Goal: Information Seeking & Learning: Learn about a topic

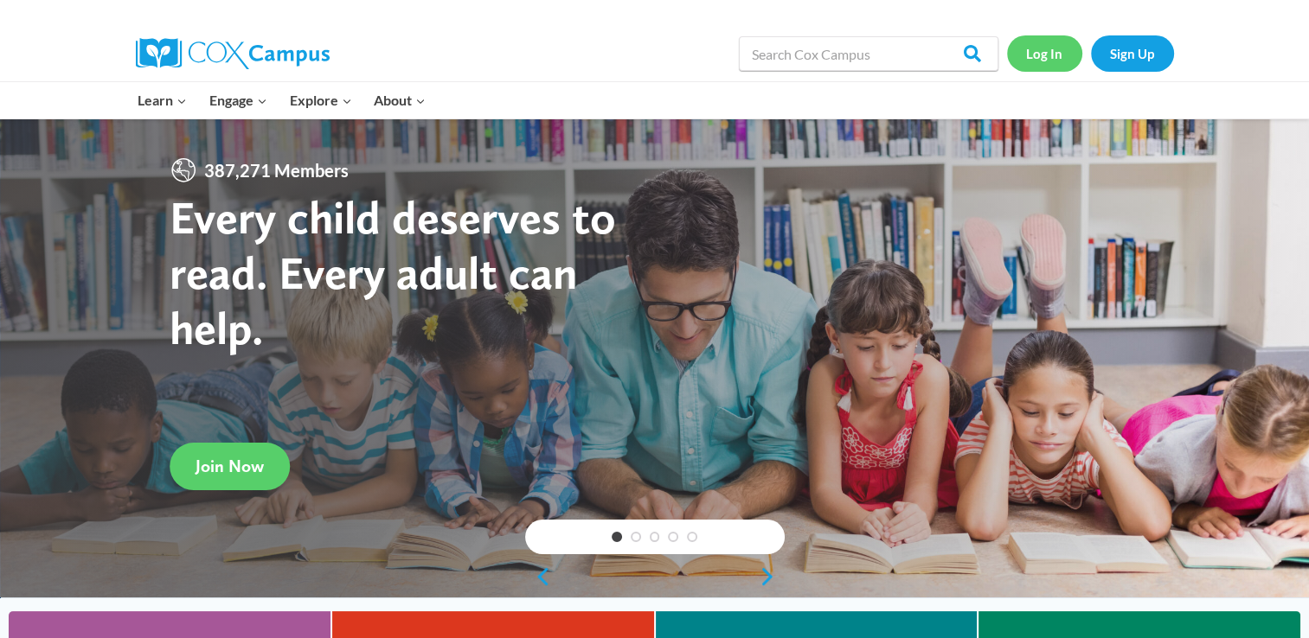
click at [1043, 44] on link "Log In" at bounding box center [1044, 52] width 75 height 35
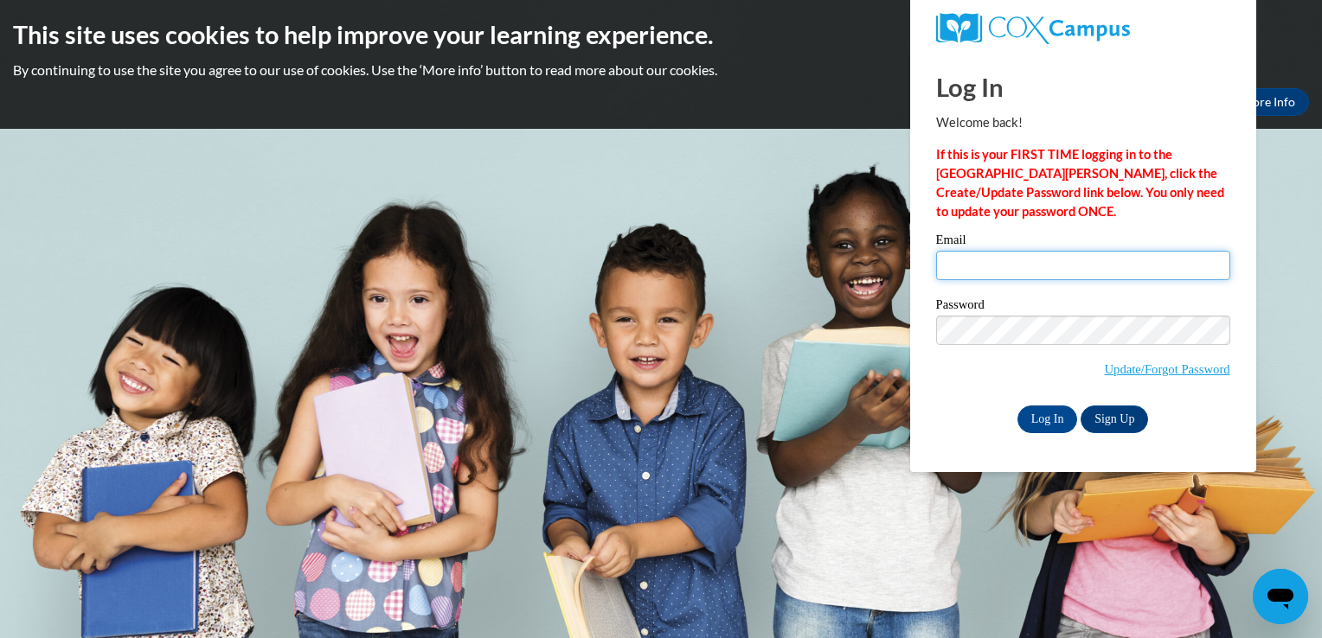
click at [1130, 257] on input "Email" at bounding box center [1083, 265] width 294 height 29
type input "mdudley219@gmail.com"
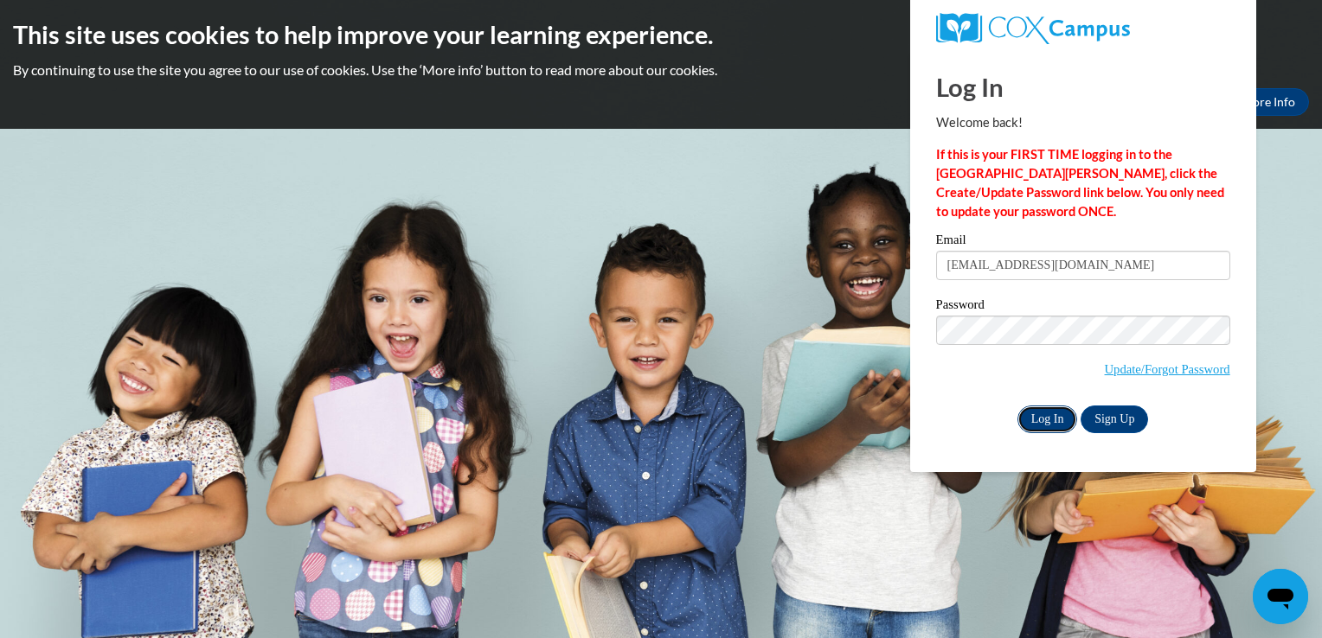
click at [1042, 419] on input "Log In" at bounding box center [1047, 420] width 61 height 28
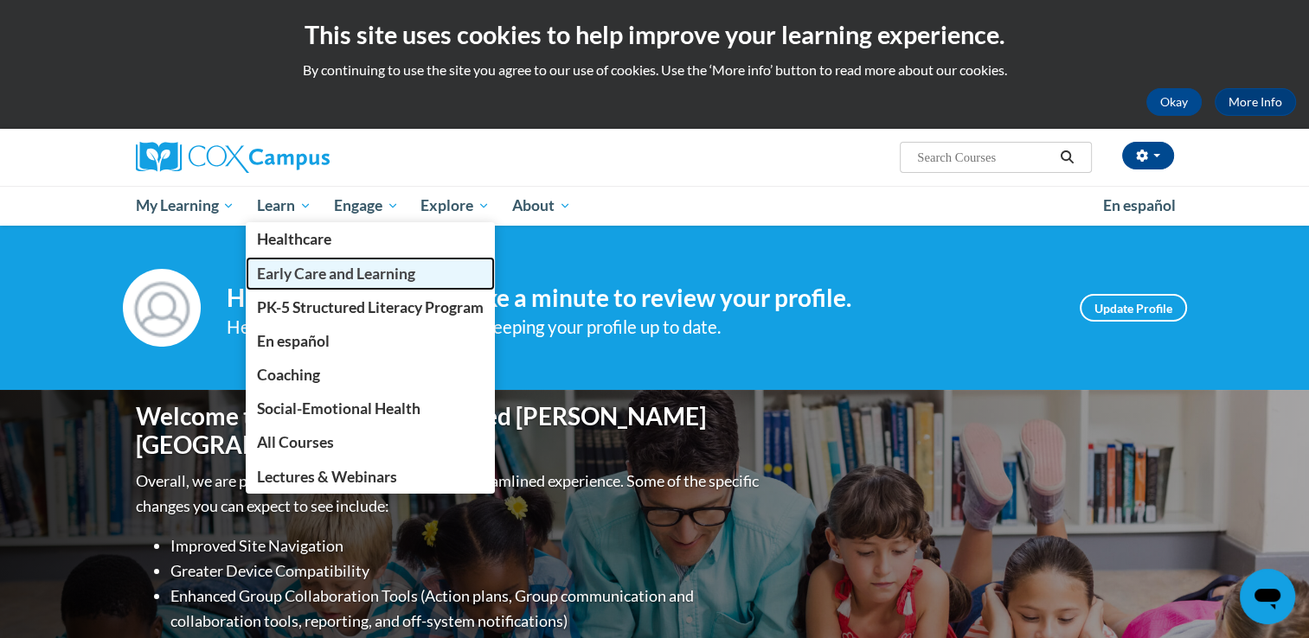
click at [317, 275] on span "Early Care and Learning" at bounding box center [336, 274] width 158 height 18
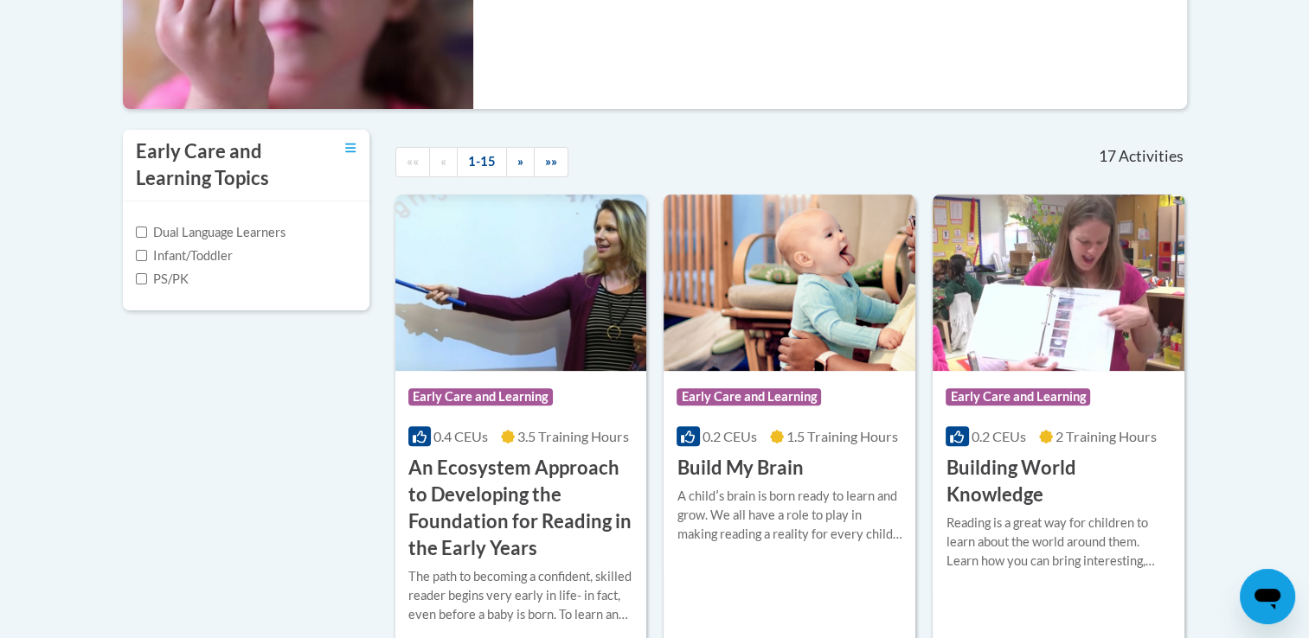
scroll to position [490, 0]
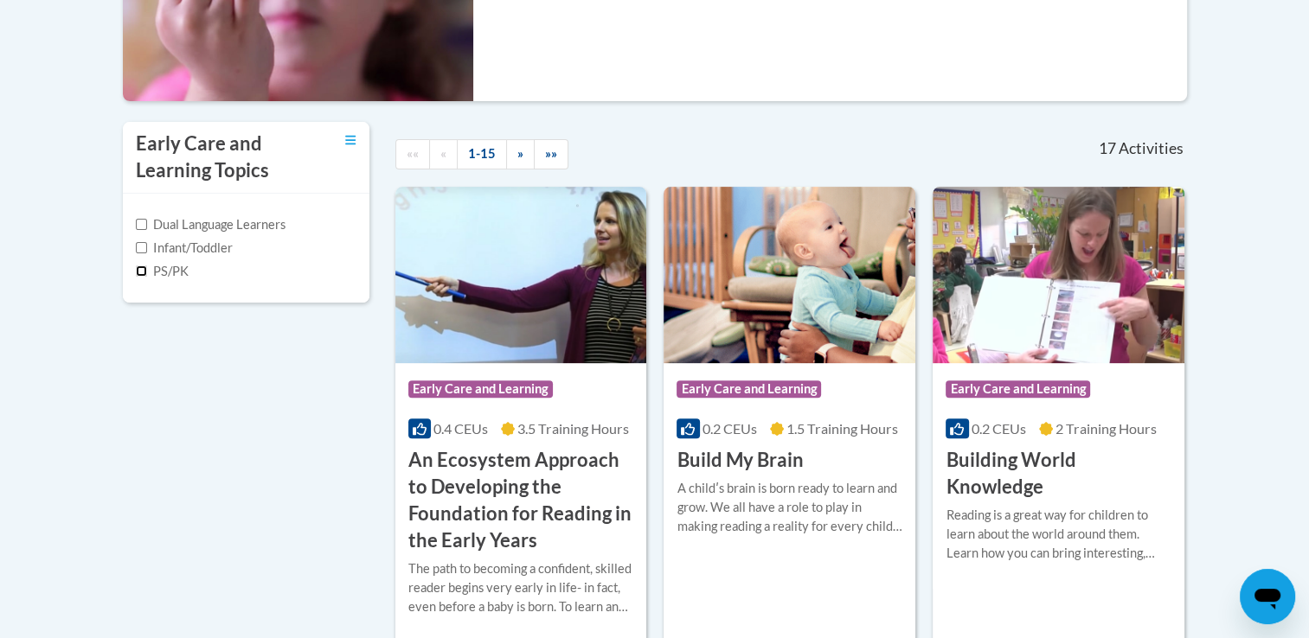
click at [141, 275] on input "PS/PK" at bounding box center [141, 271] width 11 height 11
checkbox input "true"
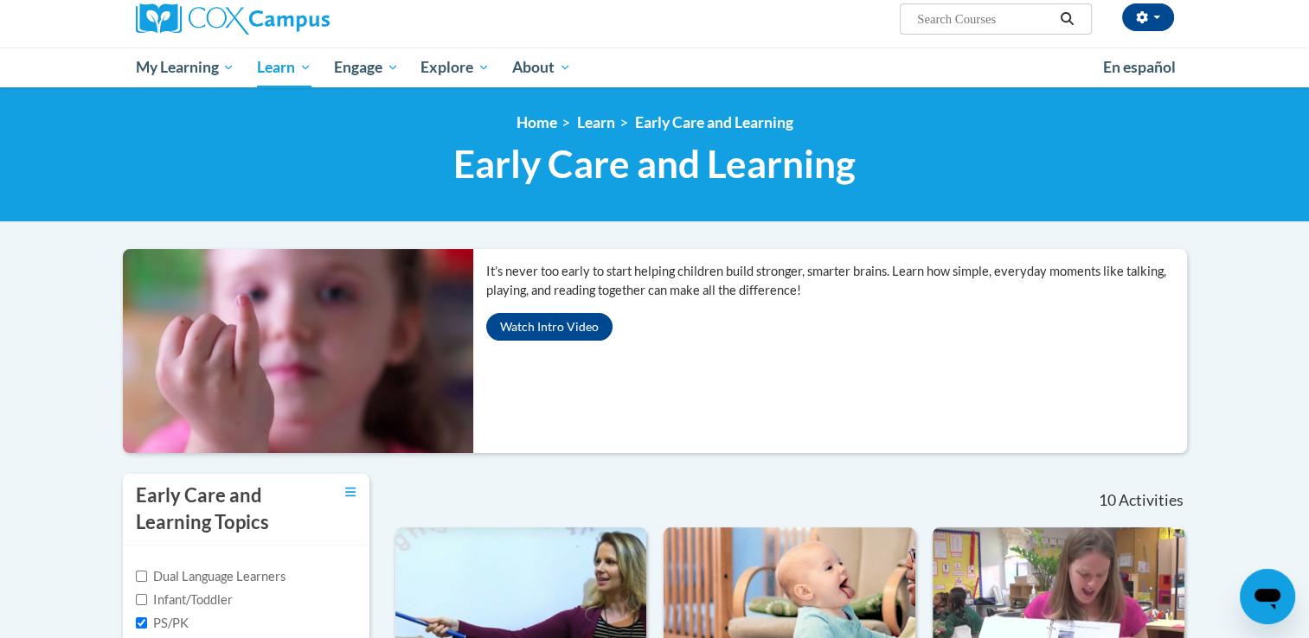
scroll to position [0, 0]
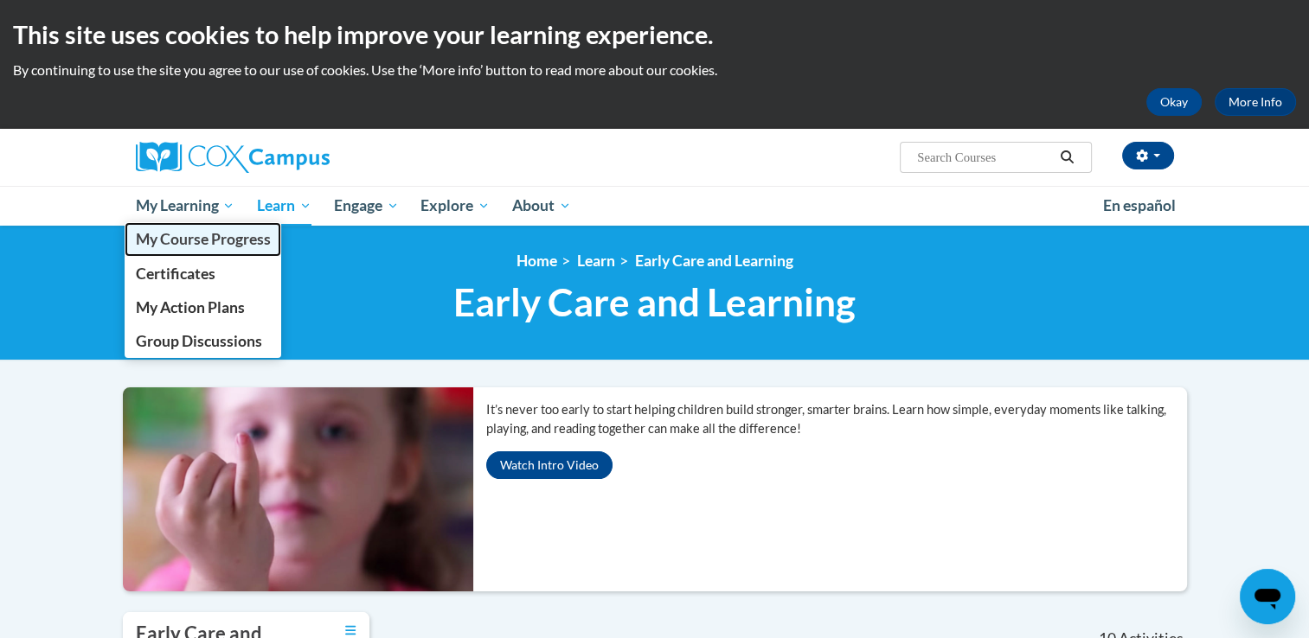
click at [174, 235] on span "My Course Progress" at bounding box center [202, 239] width 135 height 18
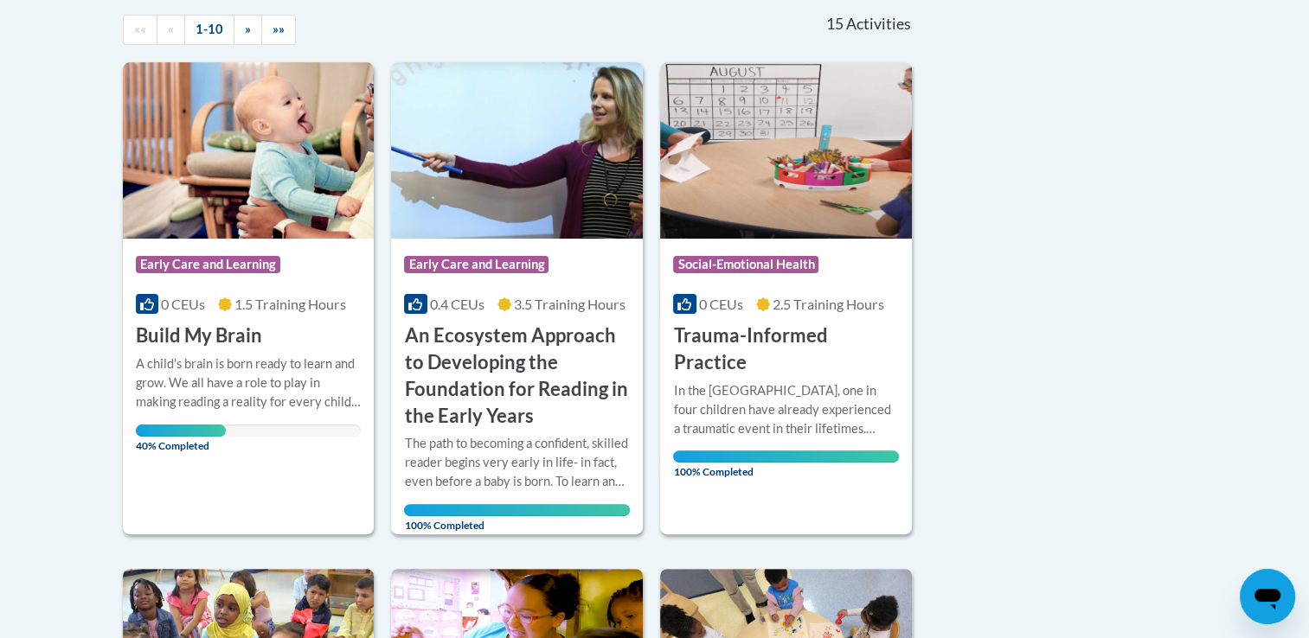
scroll to position [396, 0]
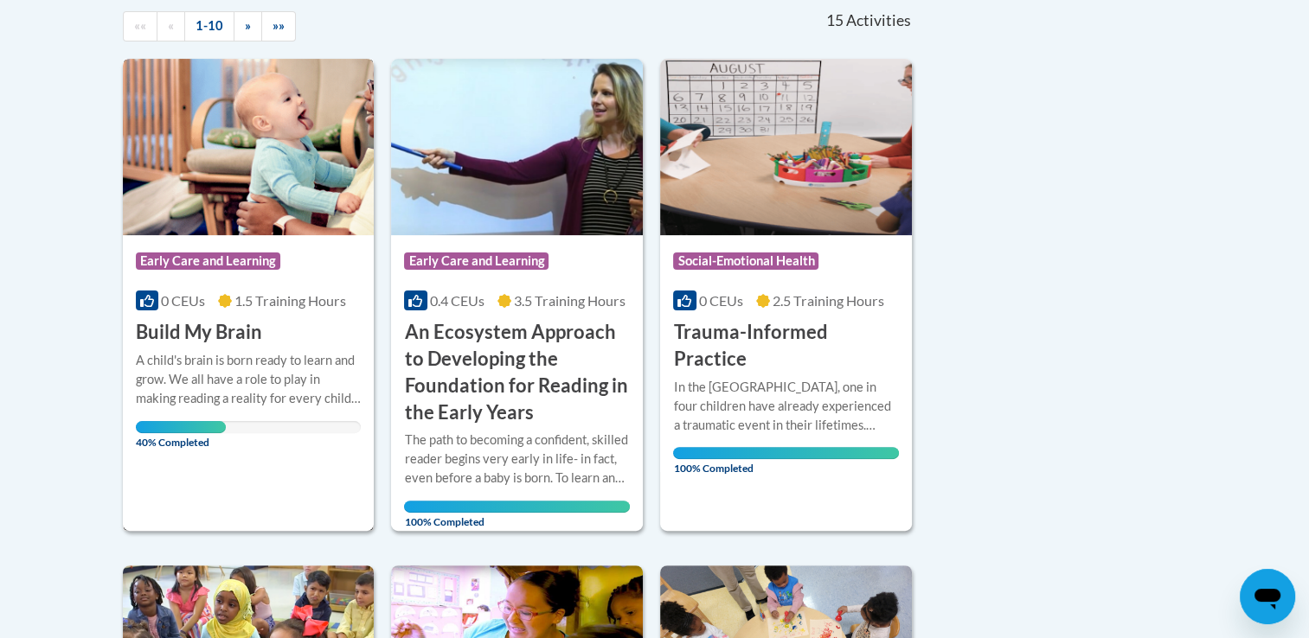
click at [206, 216] on img at bounding box center [249, 147] width 252 height 176
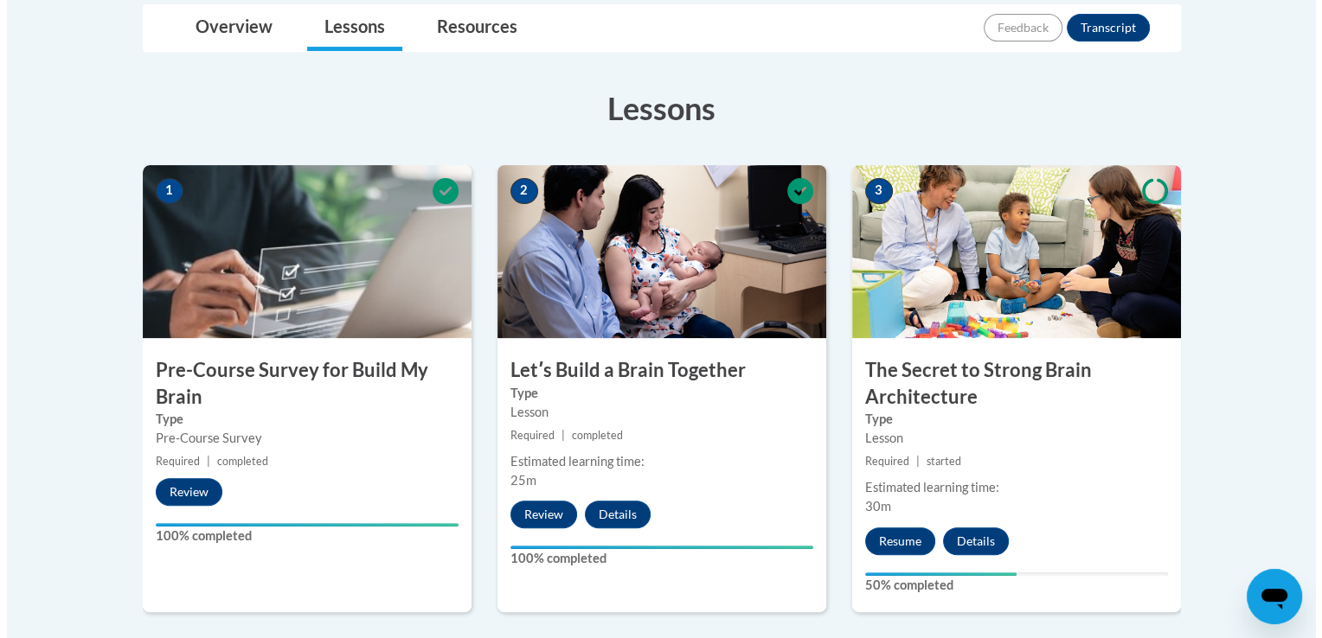
scroll to position [461, 0]
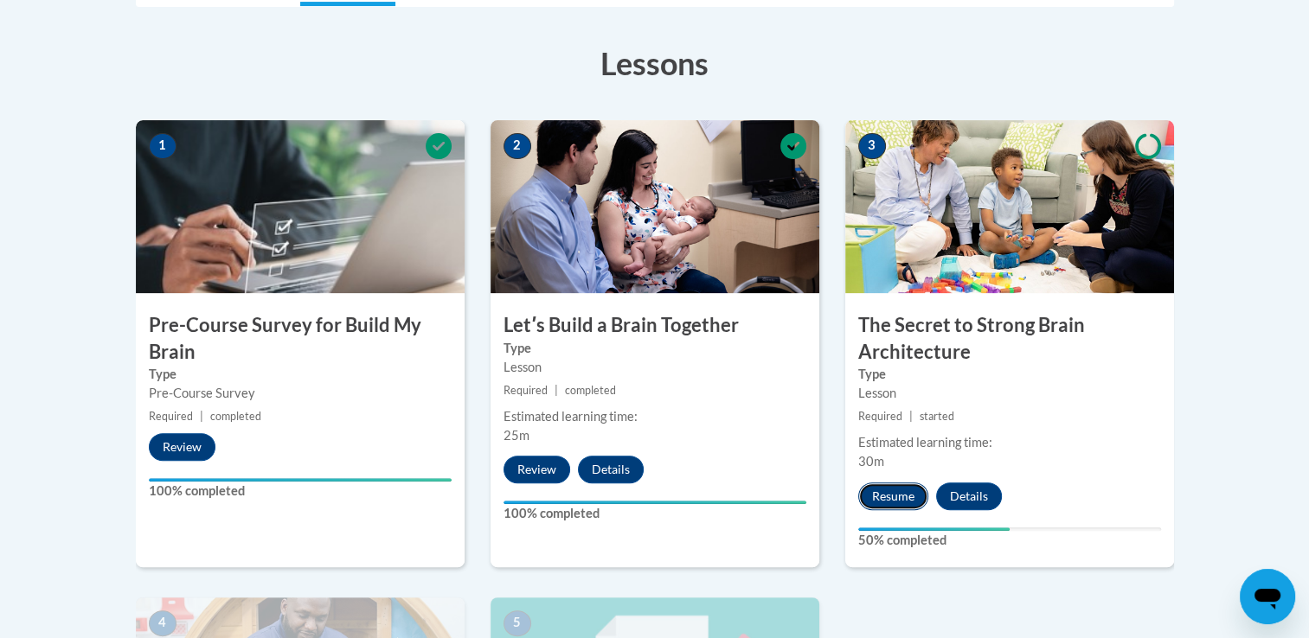
click at [890, 501] on button "Resume" at bounding box center [893, 497] width 70 height 28
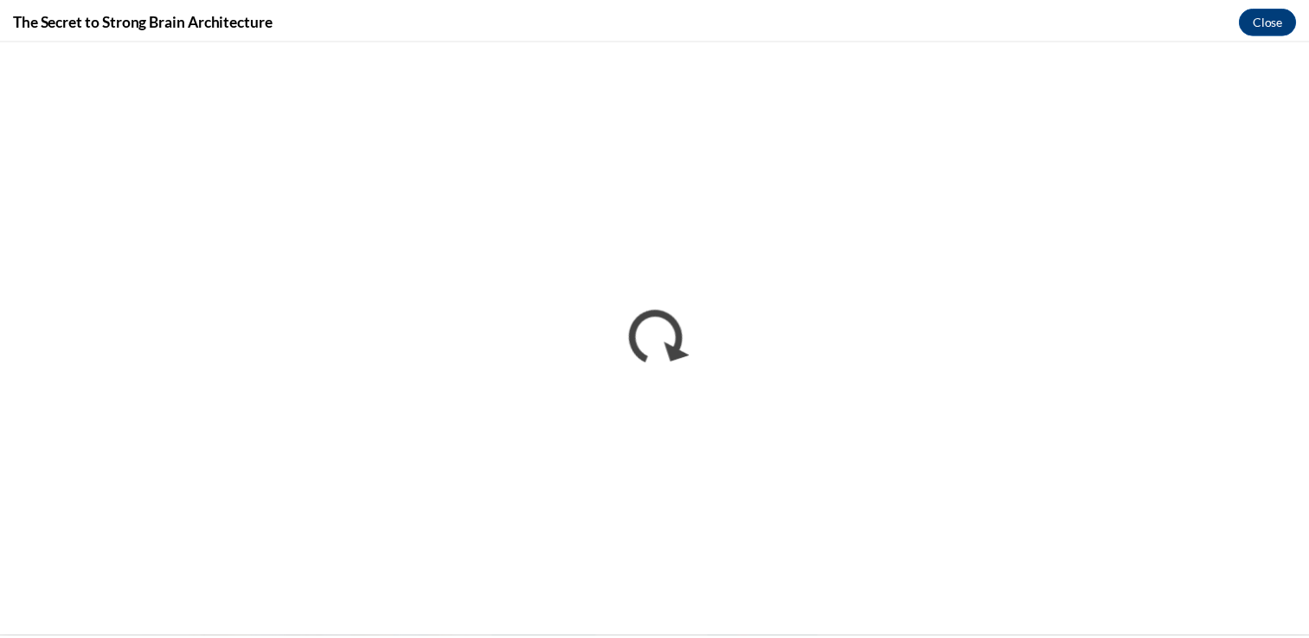
scroll to position [0, 0]
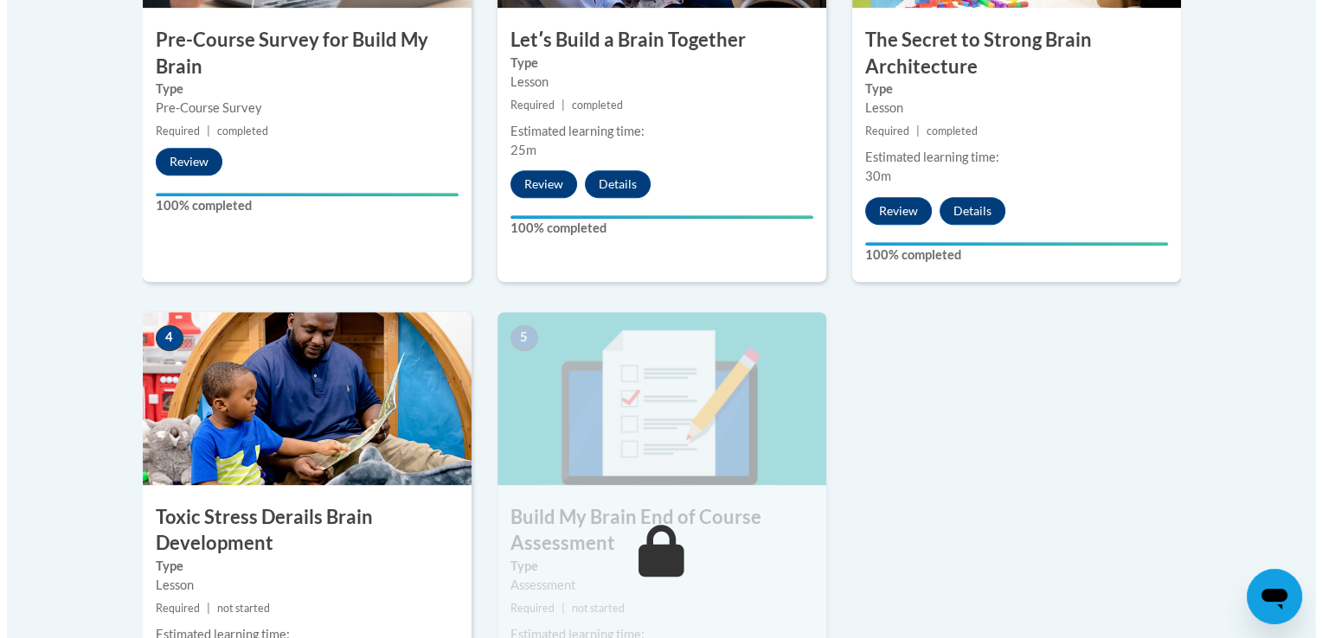
scroll to position [921, 0]
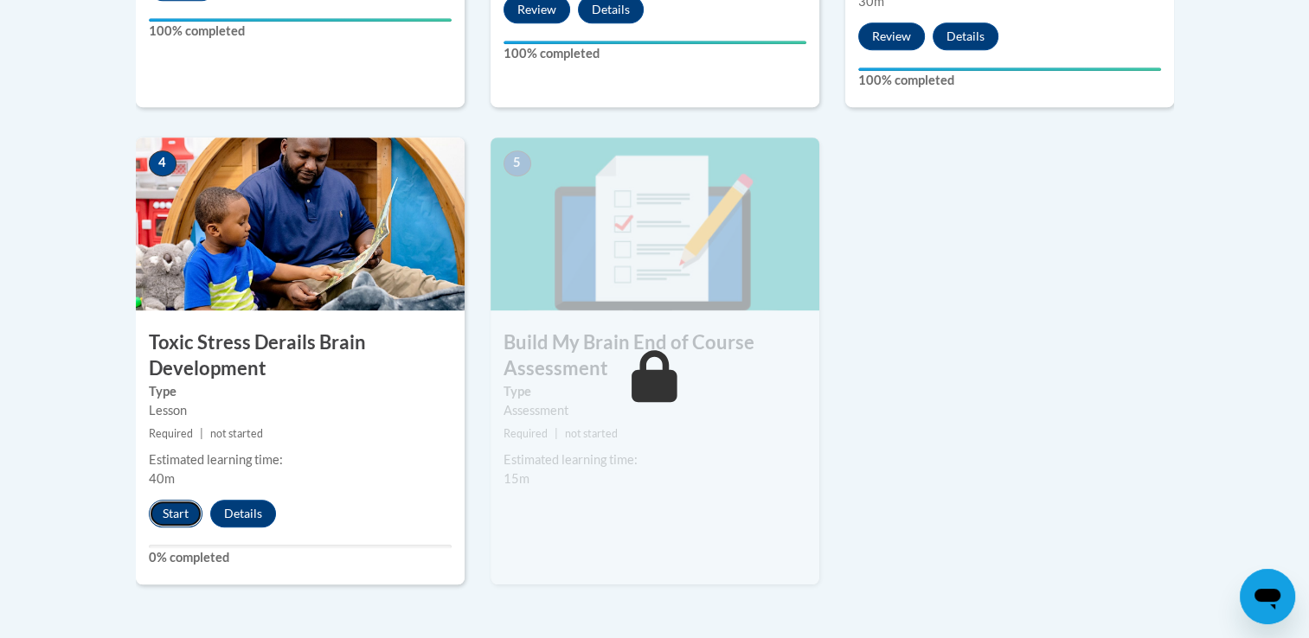
click at [164, 507] on button "Start" at bounding box center [176, 514] width 54 height 28
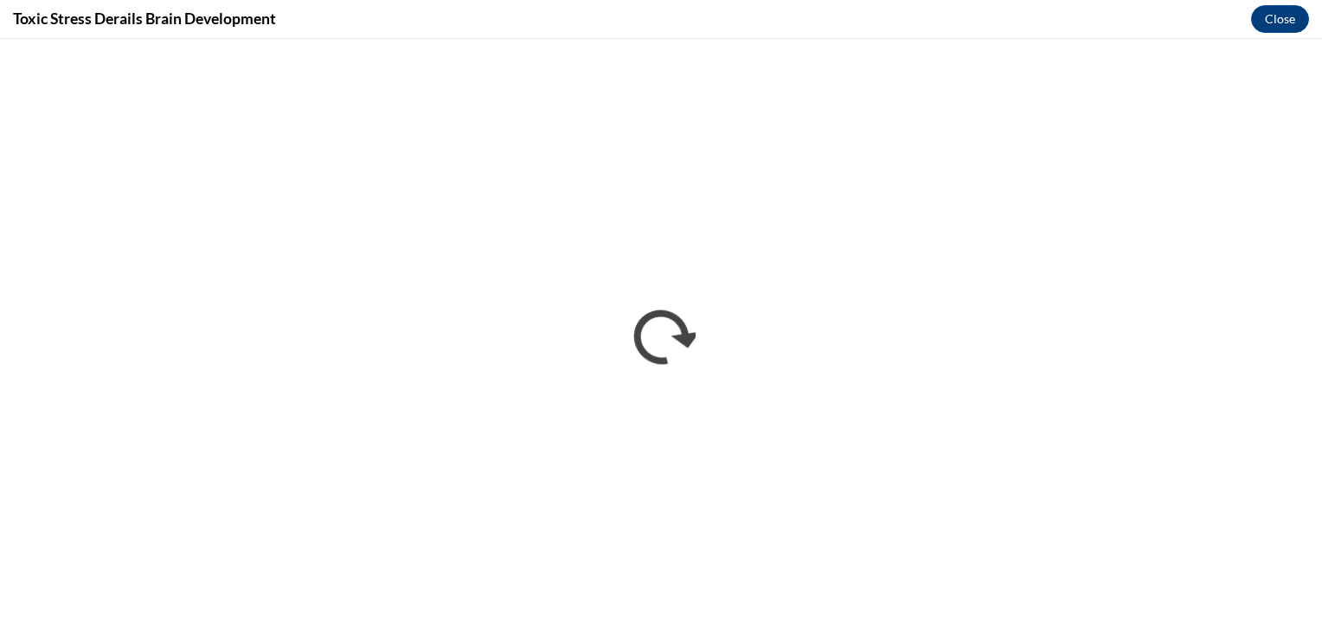
scroll to position [0, 0]
